Goal: Task Accomplishment & Management: Manage account settings

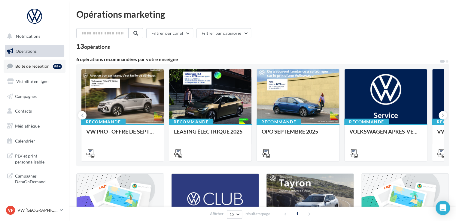
click at [44, 61] on link "Boîte de réception 99+" at bounding box center [35, 66] width 62 height 13
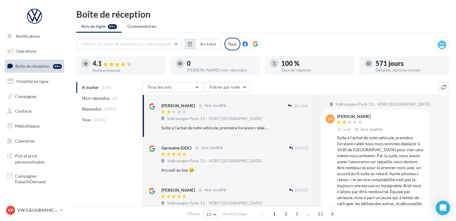
click at [190, 44] on icon "button" at bounding box center [190, 44] width 4 height 5
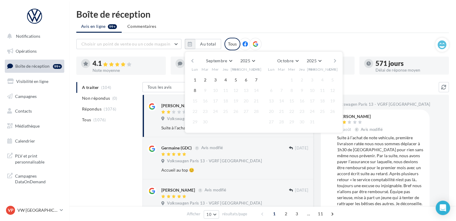
click at [193, 62] on button "button" at bounding box center [192, 61] width 5 height 8
click at [191, 62] on button "button" at bounding box center [192, 61] width 5 height 8
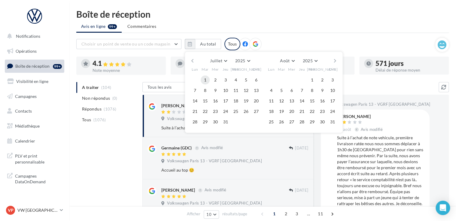
click at [206, 78] on button "1" at bounding box center [204, 80] width 9 height 9
click at [336, 61] on button "button" at bounding box center [334, 61] width 5 height 8
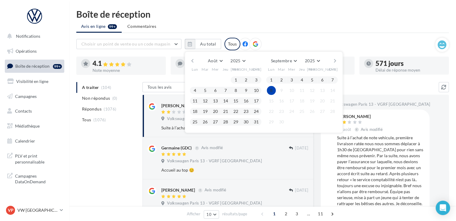
click at [270, 89] on button "8" at bounding box center [270, 90] width 9 height 9
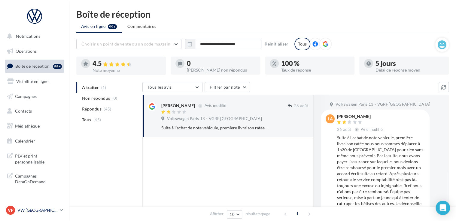
click at [44, 212] on p "VW [GEOGRAPHIC_DATA] 13" at bounding box center [37, 211] width 40 height 6
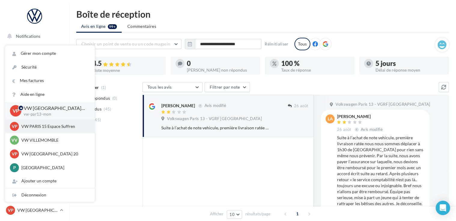
click at [51, 131] on div "VP VW PARIS 15 Espace Suffren vw-par15-mon" at bounding box center [49, 127] width 89 height 14
click at [59, 125] on p "VW PARIS 15 Espace Suffren" at bounding box center [54, 127] width 66 height 6
